Goal: Information Seeking & Learning: Learn about a topic

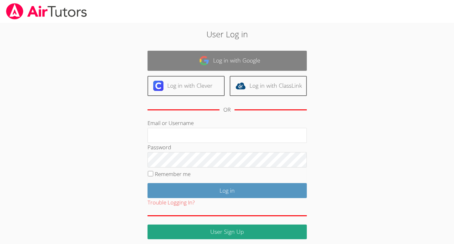
click at [248, 57] on link "Log in with Google" at bounding box center [227, 61] width 159 height 20
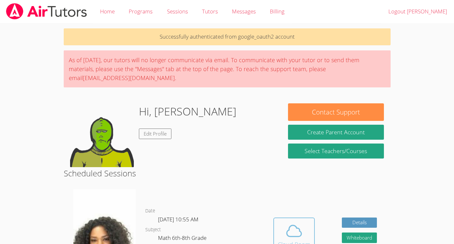
click at [294, 233] on icon at bounding box center [294, 231] width 18 height 18
click at [287, 233] on icon at bounding box center [294, 231] width 18 height 18
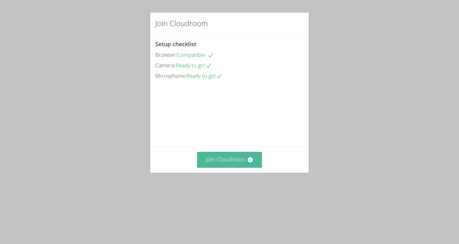
click at [222, 167] on button "Join Cloudroom" at bounding box center [229, 160] width 65 height 16
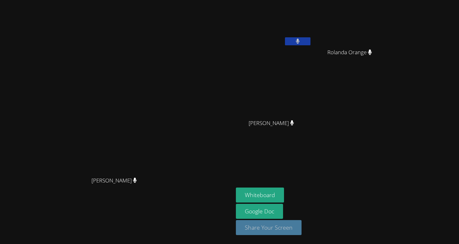
click at [302, 234] on button "Share Your Screen" at bounding box center [269, 227] width 66 height 15
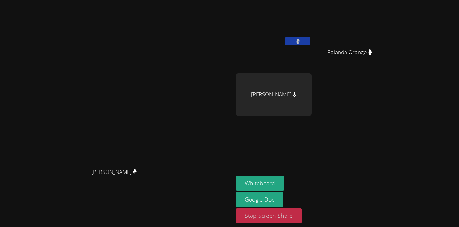
click at [302, 221] on button "Stop Screen Share" at bounding box center [269, 216] width 66 height 15
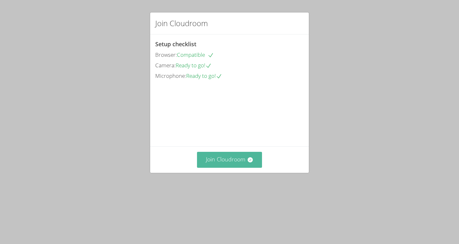
click at [223, 167] on button "Join Cloudroom" at bounding box center [229, 160] width 65 height 16
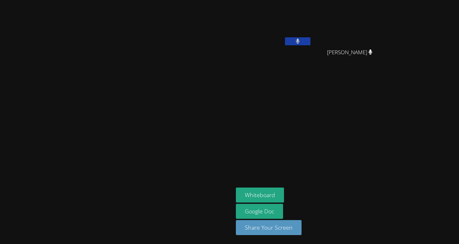
click at [312, 99] on video at bounding box center [274, 94] width 76 height 43
click at [312, 109] on video at bounding box center [274, 94] width 76 height 43
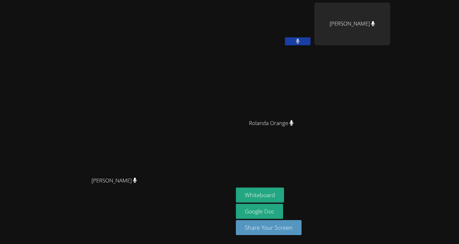
click at [69, 150] on video at bounding box center [117, 109] width 96 height 129
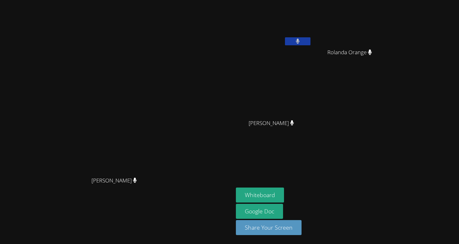
click at [69, 150] on video at bounding box center [117, 109] width 96 height 129
click at [165, 63] on video at bounding box center [117, 109] width 96 height 129
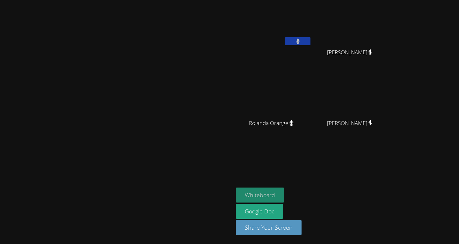
click at [284, 193] on button "Whiteboard" at bounding box center [260, 195] width 48 height 15
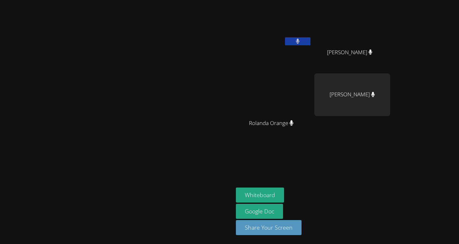
click at [101, 110] on video at bounding box center [117, 109] width 96 height 129
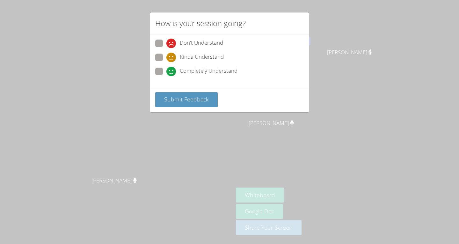
click at [166, 76] on span at bounding box center [166, 76] width 0 height 0
click at [166, 73] on input "Completely Understand" at bounding box center [168, 70] width 5 height 5
radio input "true"
click at [160, 103] on button "Submit Feedback" at bounding box center [186, 99] width 63 height 15
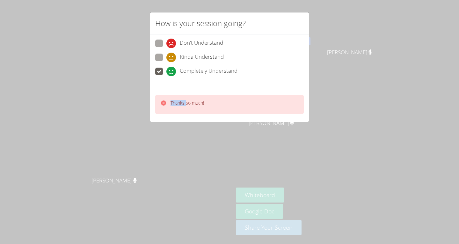
click at [160, 103] on icon at bounding box center [163, 103] width 6 height 6
click at [222, 146] on div "How is your session going? Don't Understand Kinda Understand Completely Underst…" at bounding box center [229, 122] width 459 height 244
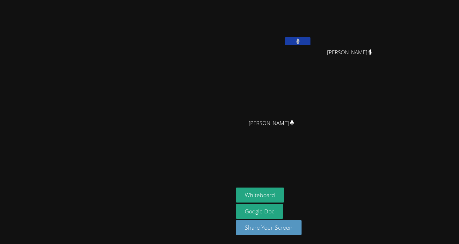
click at [390, 97] on video at bounding box center [352, 94] width 76 height 43
drag, startPoint x: 296, startPoint y: 73, endPoint x: 291, endPoint y: 97, distance: 25.0
click at [165, 97] on video at bounding box center [117, 109] width 96 height 129
click at [165, 84] on video at bounding box center [117, 109] width 96 height 129
click at [129, 118] on video at bounding box center [117, 109] width 96 height 129
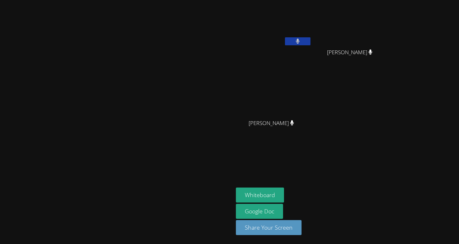
click at [129, 118] on video at bounding box center [117, 109] width 96 height 129
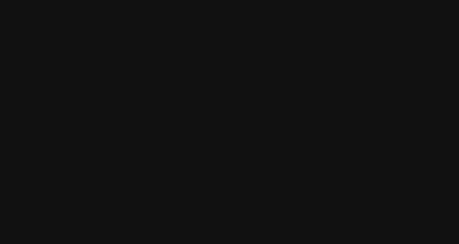
click at [390, 93] on video at bounding box center [352, 94] width 76 height 43
click at [165, 96] on video at bounding box center [117, 109] width 96 height 129
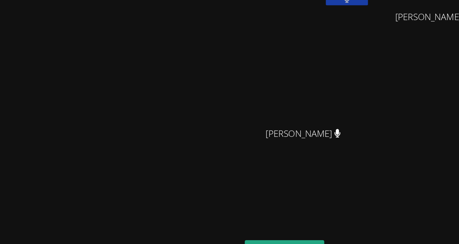
click at [136, 118] on video at bounding box center [117, 109] width 96 height 129
